Goal: Task Accomplishment & Management: Manage account settings

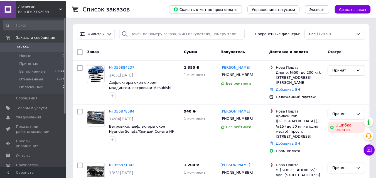
scroll to position [89, 0]
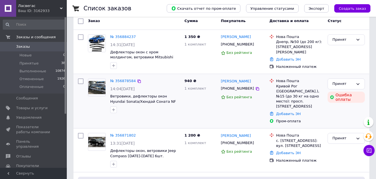
scroll to position [61, 0]
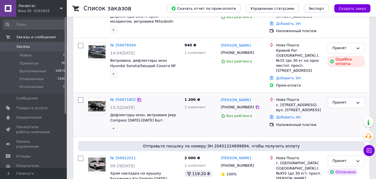
scroll to position [139, 0]
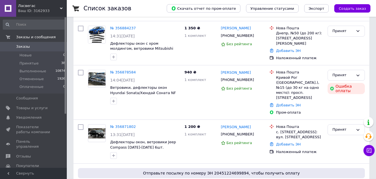
scroll to position [28, 0]
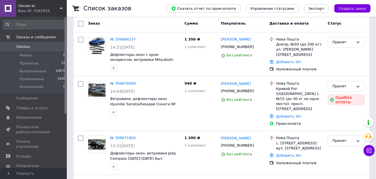
scroll to position [28, 0]
